Goal: Task Accomplishment & Management: Manage account settings

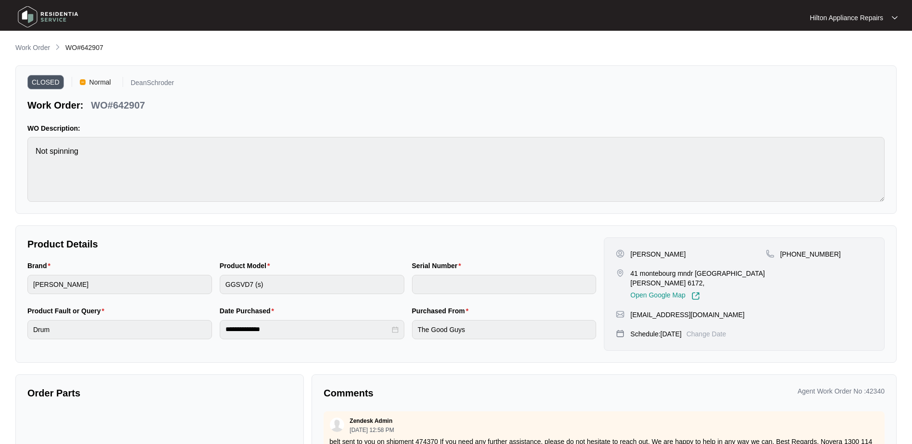
click at [24, 48] on p "Work Order" at bounding box center [32, 48] width 35 height 10
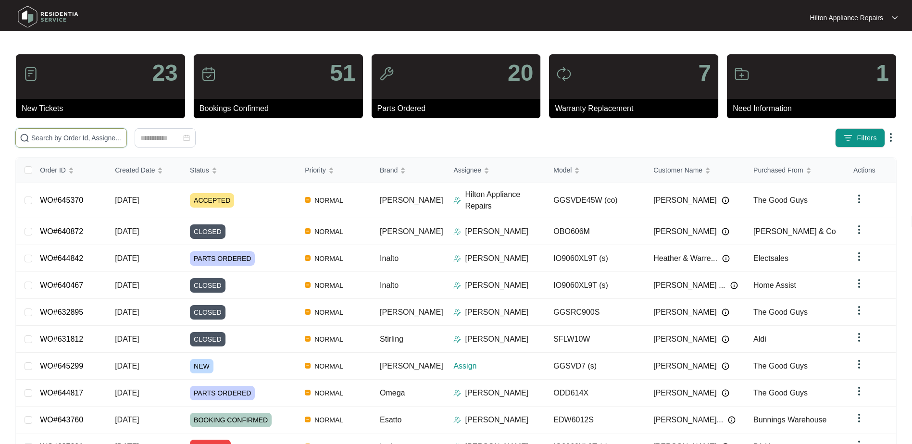
click at [44, 139] on input "text" at bounding box center [76, 138] width 91 height 11
paste input "645299"
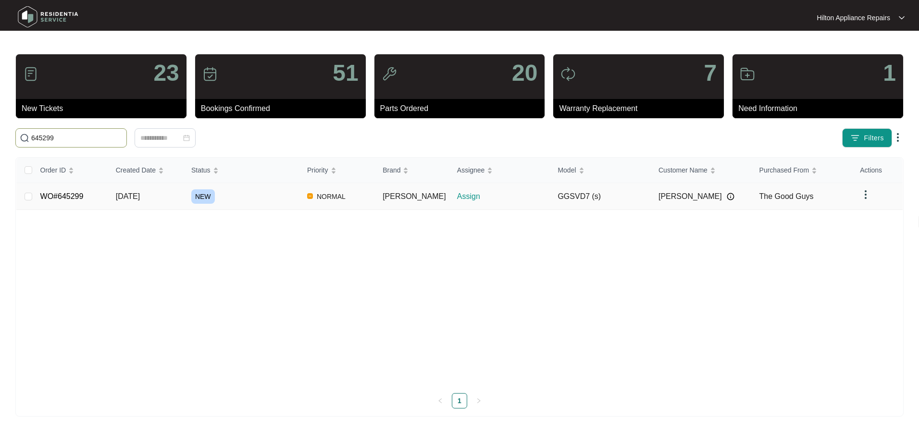
type input "645299"
click at [130, 196] on span "[DATE]" at bounding box center [128, 196] width 24 height 8
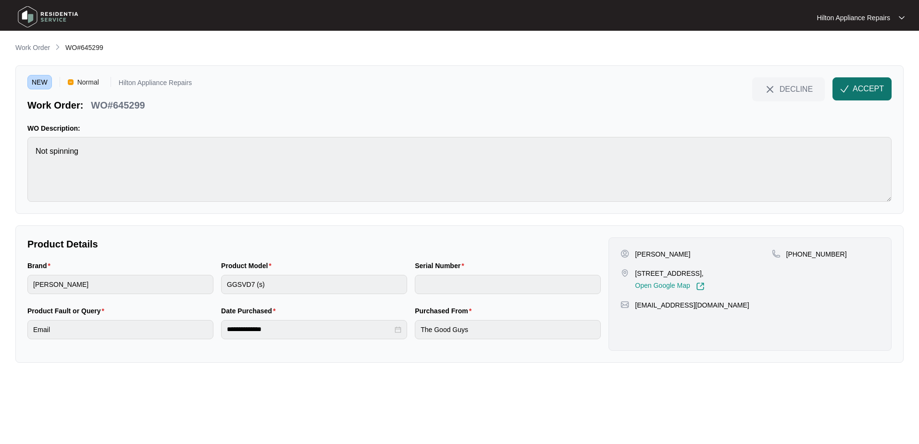
click at [860, 88] on span "ACCEPT" at bounding box center [868, 89] width 31 height 12
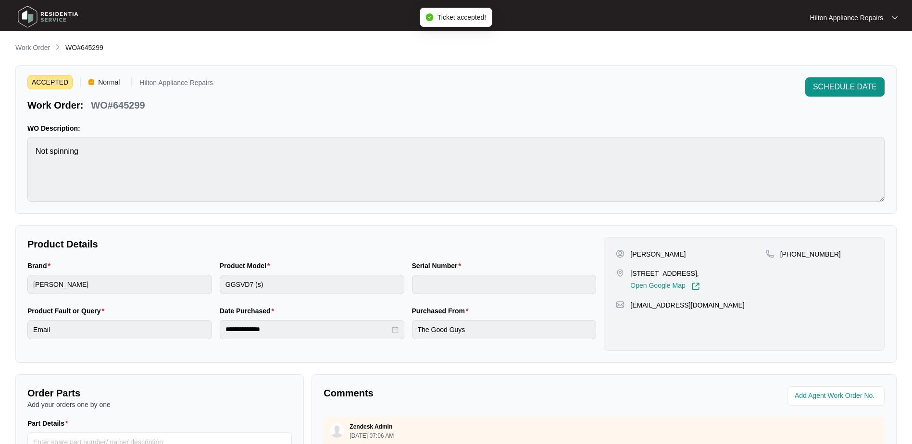
drag, startPoint x: 723, startPoint y: 273, endPoint x: 628, endPoint y: 274, distance: 95.2
click at [628, 274] on div "[STREET_ADDRESS], Open Google Map" at bounding box center [691, 280] width 150 height 22
copy p "6 sunderland close Greenfields"
click at [187, 283] on div "Brand [PERSON_NAME] Product Model GGSVD7 (s) Serial Number" at bounding box center [312, 283] width 577 height 45
drag, startPoint x: 723, startPoint y: 272, endPoint x: 624, endPoint y: 275, distance: 99.6
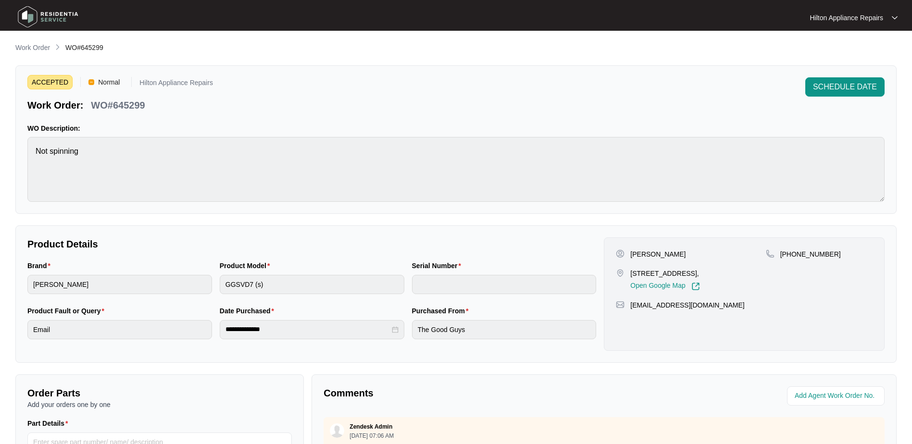
click at [624, 275] on div "[STREET_ADDRESS], Open Google Map" at bounding box center [691, 280] width 150 height 22
copy div "6 sunderland close Greenfields"
drag, startPoint x: 648, startPoint y: 253, endPoint x: 630, endPoint y: 253, distance: 18.3
click at [630, 253] on div "[PERSON_NAME]" at bounding box center [691, 255] width 150 height 10
copy p "Matia"
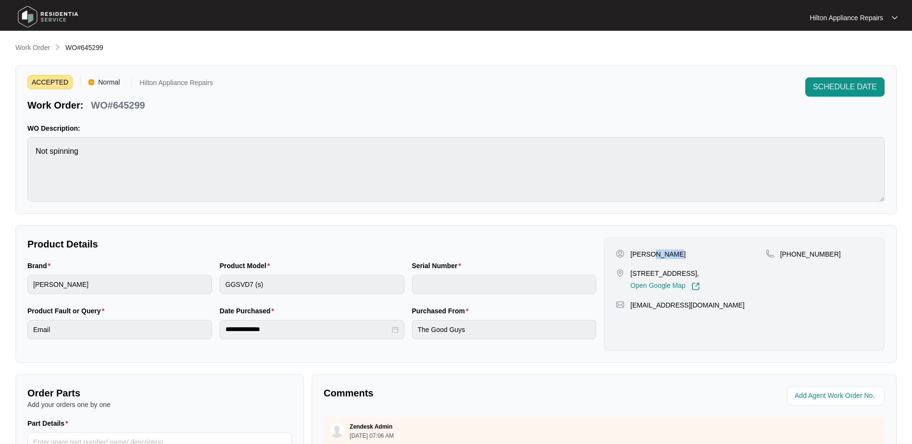
drag, startPoint x: 676, startPoint y: 256, endPoint x: 651, endPoint y: 257, distance: 24.5
click at [651, 257] on div "[PERSON_NAME]" at bounding box center [691, 255] width 150 height 10
copy p "Heedes"
drag, startPoint x: 834, startPoint y: 253, endPoint x: 793, endPoint y: 252, distance: 41.4
click at [793, 252] on div "[PHONE_NUMBER]" at bounding box center [819, 255] width 107 height 10
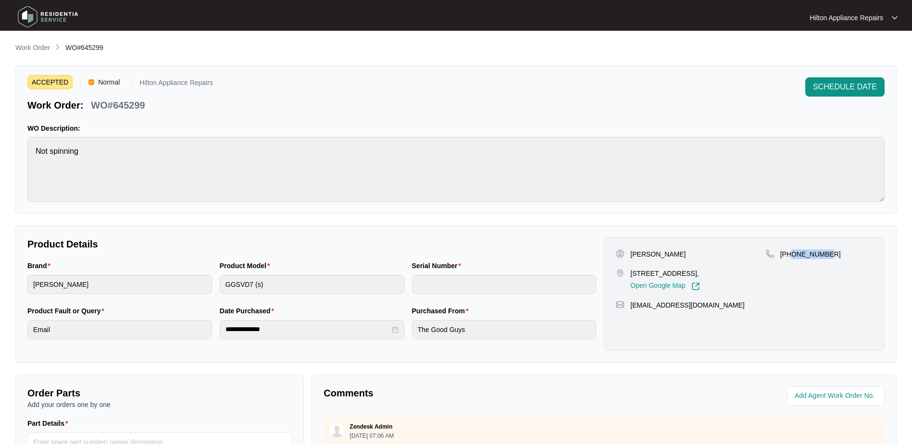
copy p "492886607"
drag, startPoint x: 727, startPoint y: 309, endPoint x: 630, endPoint y: 309, distance: 96.2
click at [630, 309] on div "[EMAIL_ADDRESS][DOMAIN_NAME]" at bounding box center [744, 306] width 257 height 10
copy p "[EMAIL_ADDRESS][DOMAIN_NAME]"
click at [186, 264] on div "Brand [PERSON_NAME] Product Model GGSVD7 (s) Serial Number" at bounding box center [312, 283] width 577 height 45
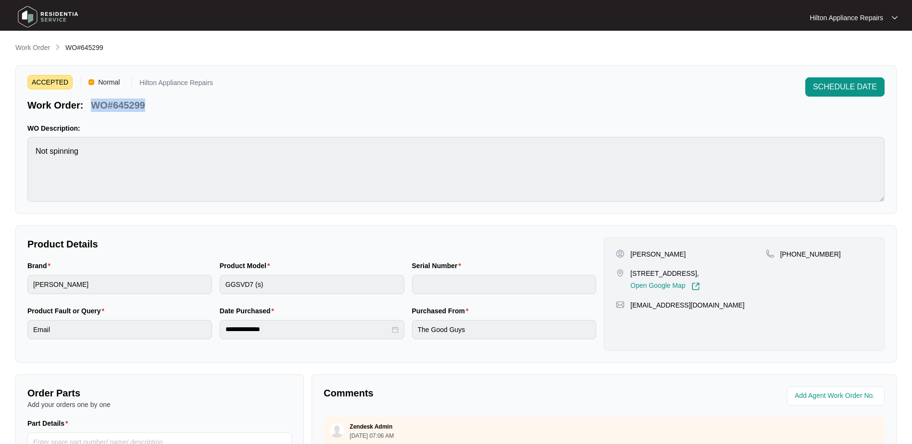
drag, startPoint x: 147, startPoint y: 106, endPoint x: 90, endPoint y: 108, distance: 57.2
click at [90, 108] on div "Work Order: WO#645299" at bounding box center [120, 103] width 186 height 17
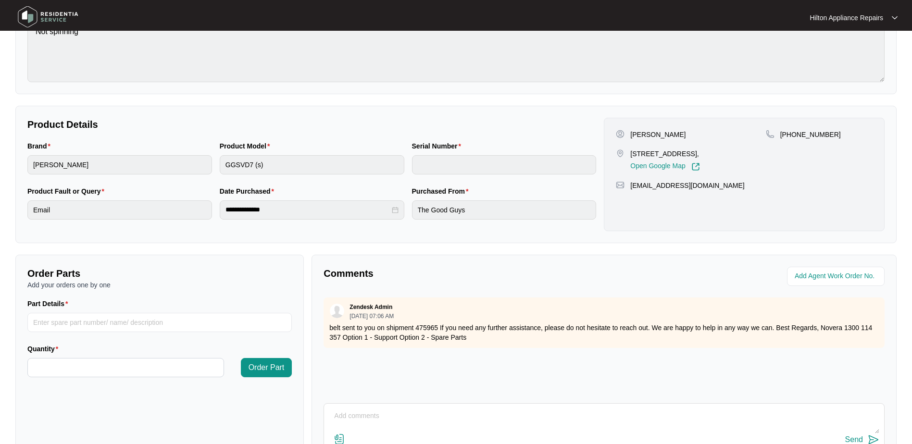
scroll to position [192, 0]
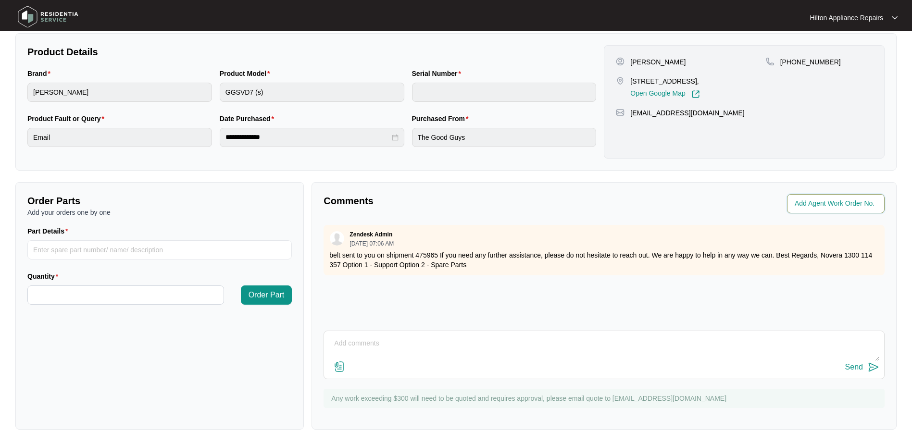
click at [815, 205] on input "string" at bounding box center [837, 204] width 84 height 12
type input "42489"
click at [622, 201] on div "Agent Work Order No." at bounding box center [746, 203] width 276 height 19
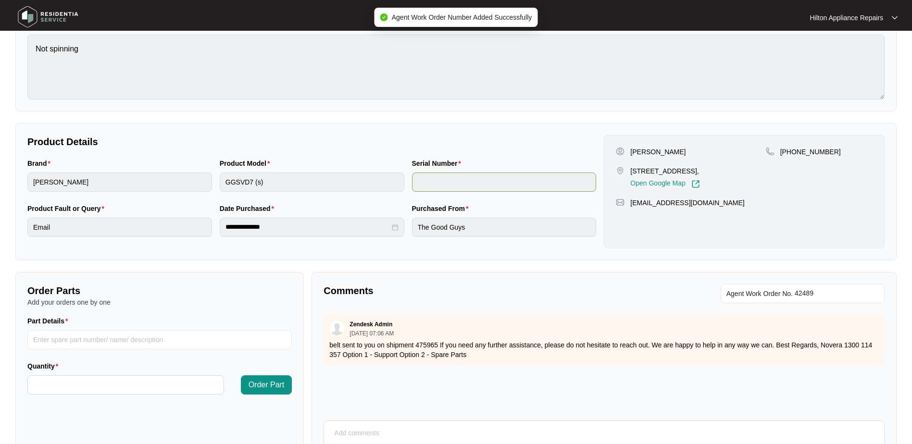
scroll to position [0, 0]
